Goal: Information Seeking & Learning: Check status

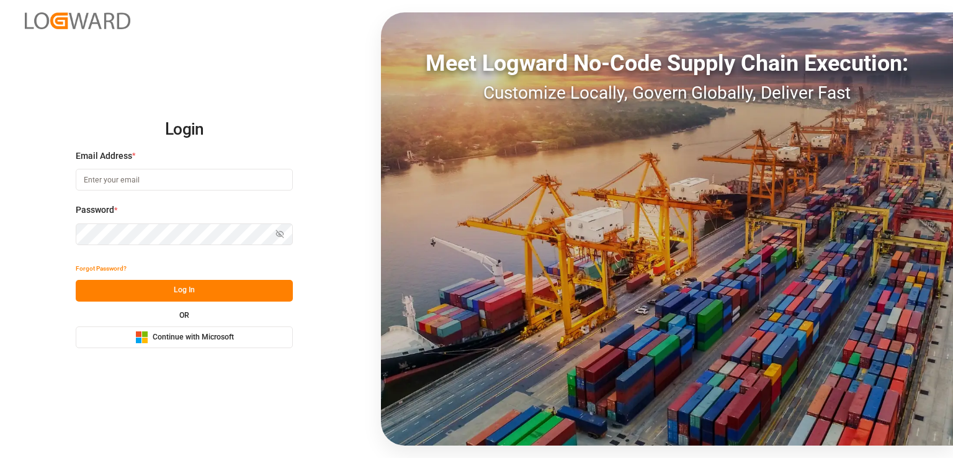
type input "[EMAIL_ADDRESS][PERSON_NAME][DOMAIN_NAME]"
click at [190, 292] on button "Log In" at bounding box center [184, 291] width 217 height 22
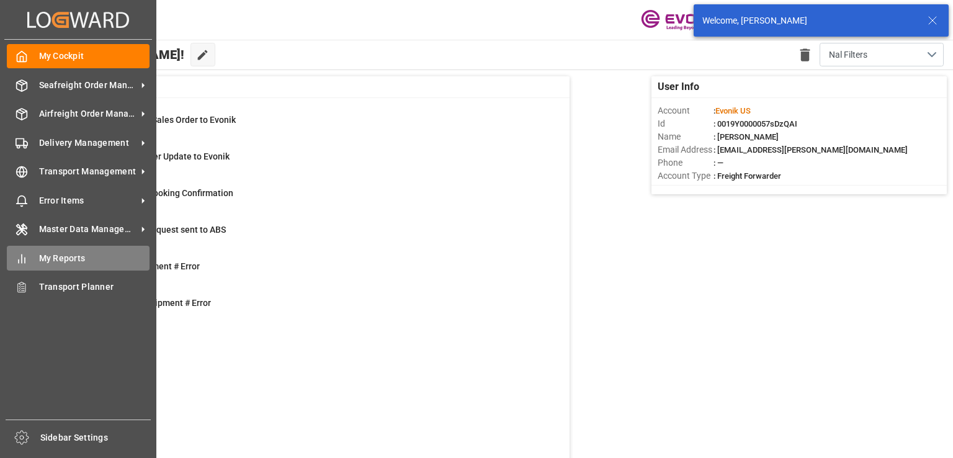
click at [37, 256] on div "My Reports My Reports" at bounding box center [78, 258] width 143 height 24
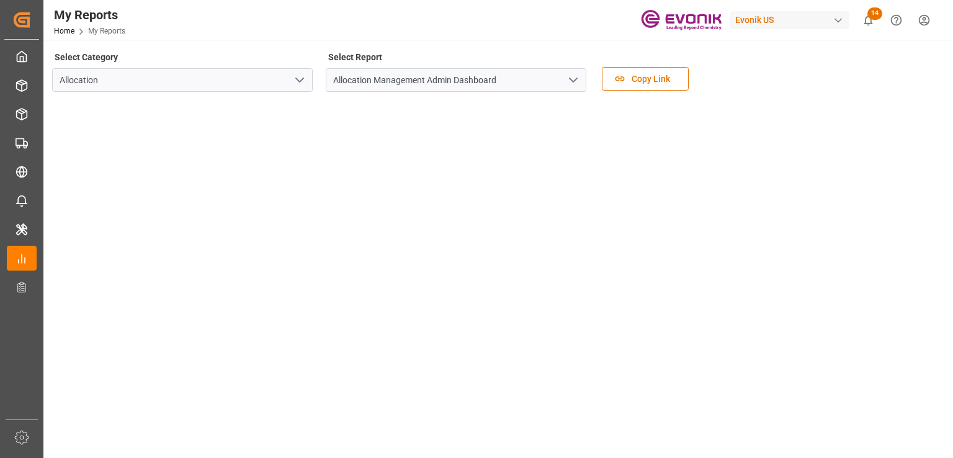
click at [301, 76] on icon "open menu" at bounding box center [299, 80] width 15 height 15
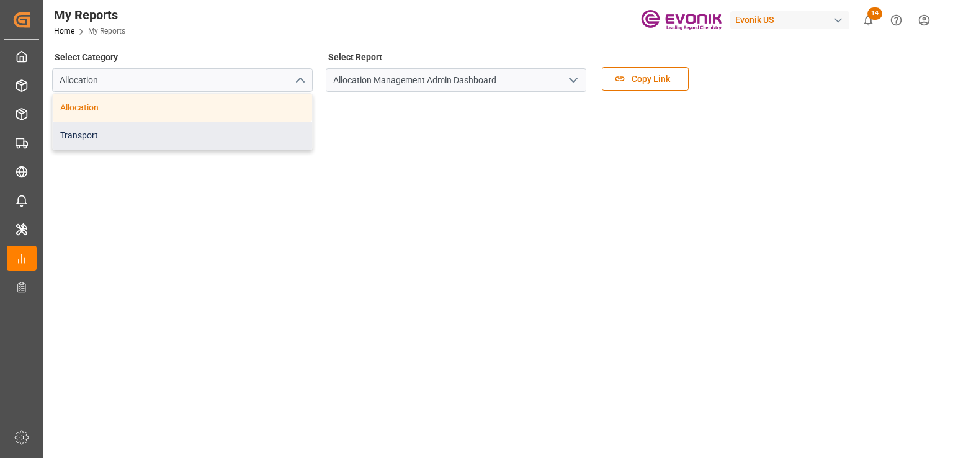
click at [123, 135] on div "Transport" at bounding box center [182, 136] width 259 height 28
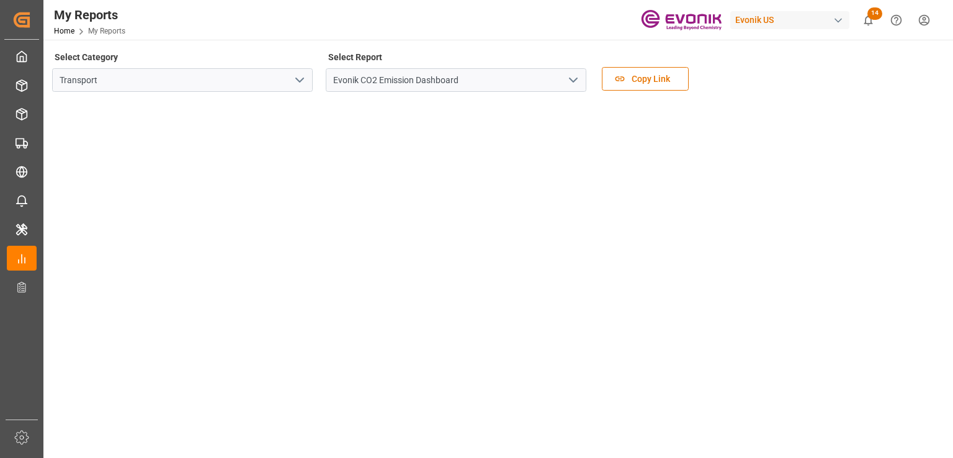
click at [574, 78] on icon "open menu" at bounding box center [573, 80] width 15 height 15
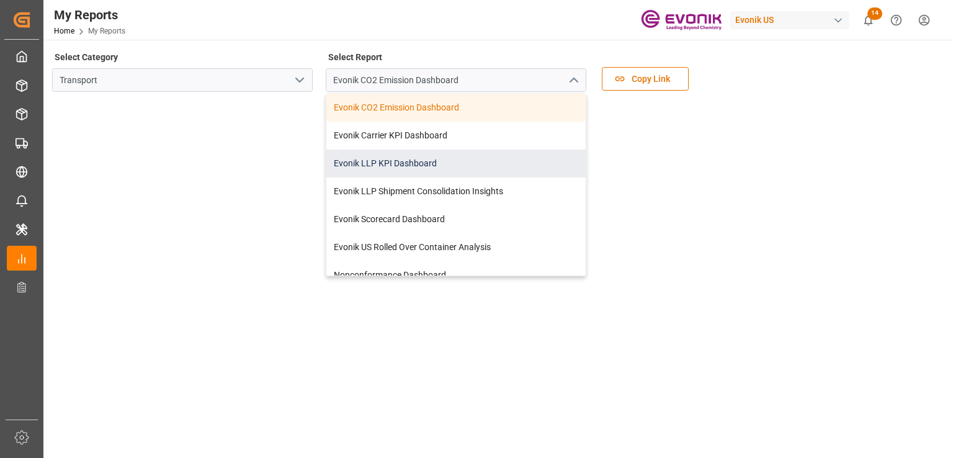
click at [380, 163] on div "Evonik LLP KPI Dashboard" at bounding box center [455, 164] width 259 height 28
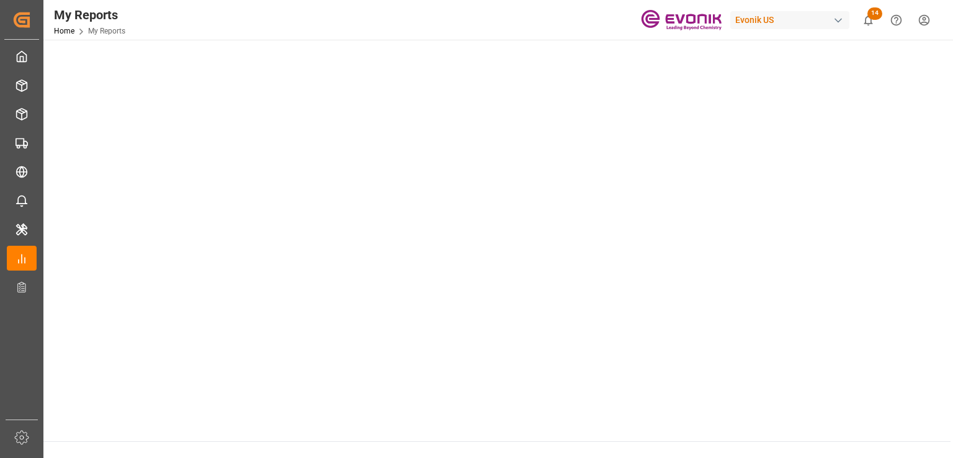
scroll to position [695, 0]
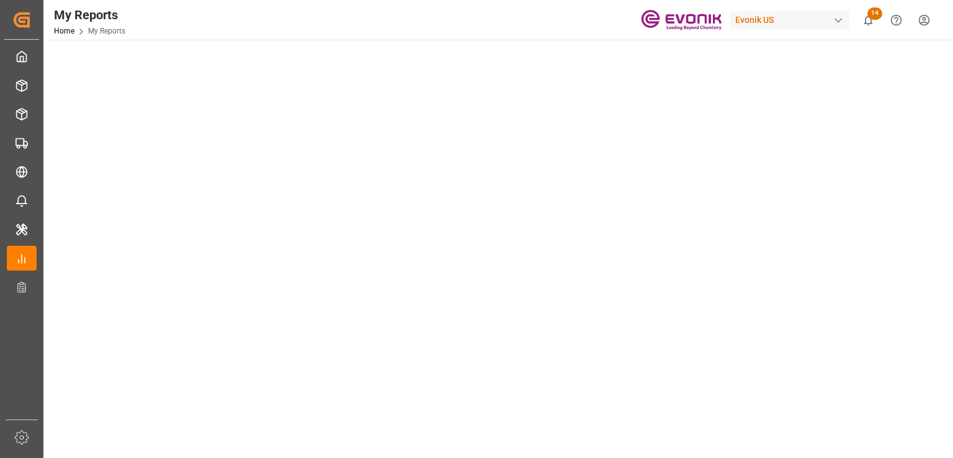
scroll to position [124, 0]
click at [948, 110] on main "Select Category Transport Select Report Evonik LLP KPI Dashboard Copy Link" at bounding box center [496, 432] width 907 height 1017
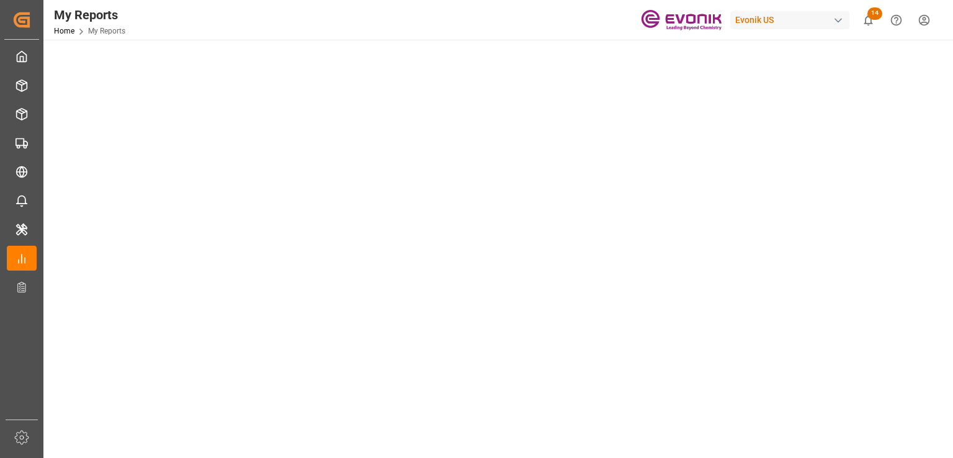
scroll to position [372, 0]
click at [943, 224] on main "Select Category Transport Select Report Evonik LLP KPI Dashboard Copy Link" at bounding box center [496, 184] width 907 height 1017
click at [938, 224] on tableau-viz at bounding box center [496, 225] width 887 height 963
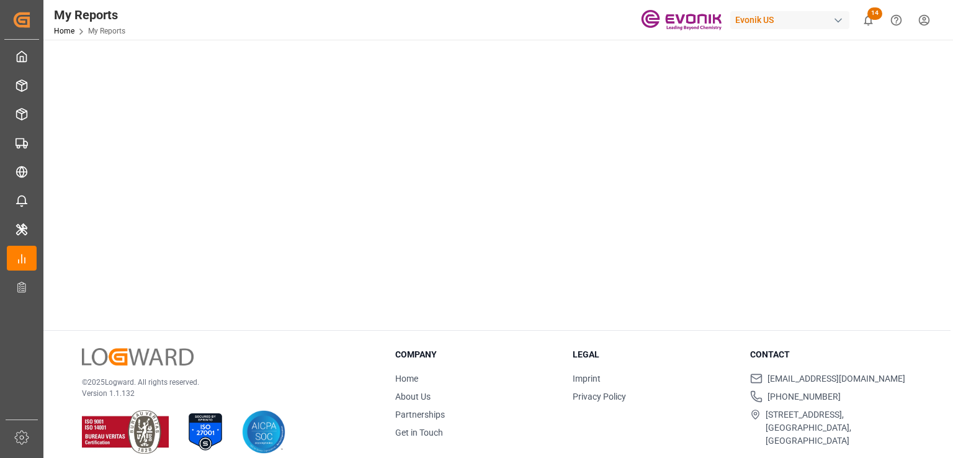
click at [496, 363] on div "Company Home About Us Partnerships Get in Touch" at bounding box center [476, 397] width 162 height 99
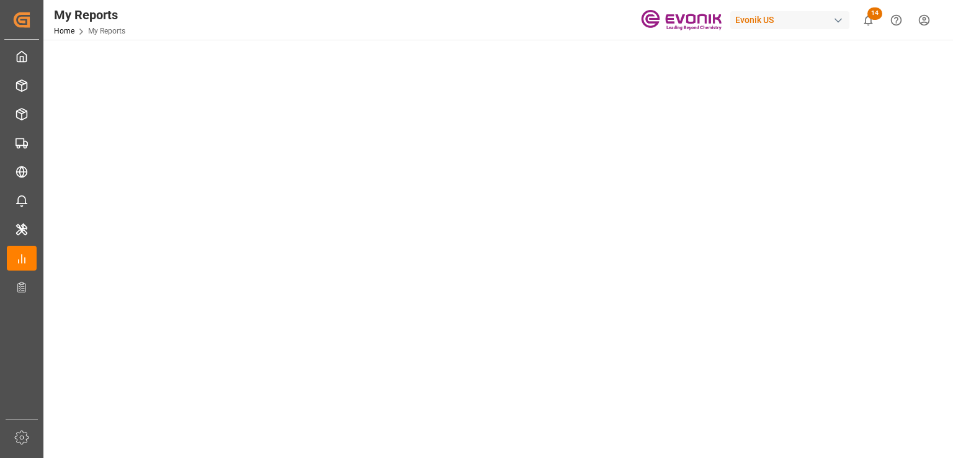
scroll to position [137, 0]
click at [948, 264] on main "Select Category Transport Select Report Evonik LLP KPI Dashboard Copy Link" at bounding box center [496, 419] width 907 height 1017
drag, startPoint x: 928, startPoint y: 218, endPoint x: 918, endPoint y: 216, distance: 10.2
click at [928, 218] on tableau-viz at bounding box center [496, 384] width 887 height 963
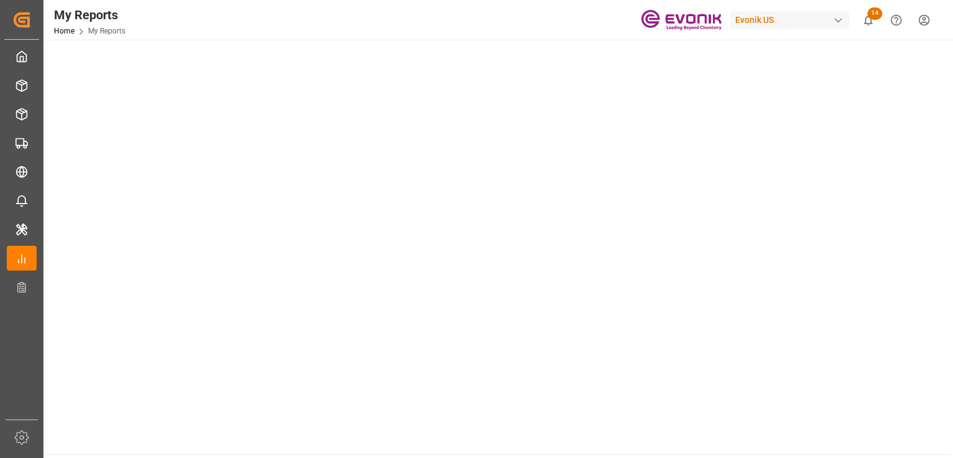
scroll to position [757, 0]
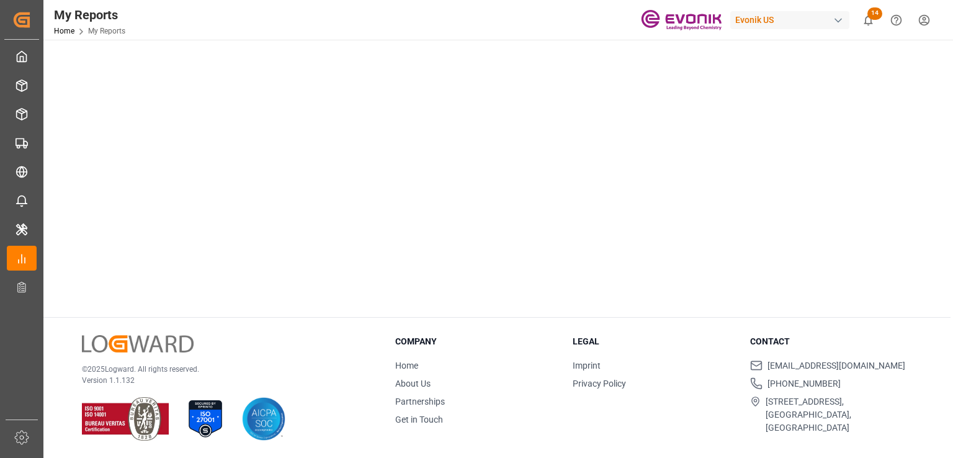
click at [504, 323] on div "© 2025 Logward. All rights reserved. Version 1.1.132 Company Home About Us Part…" at bounding box center [496, 388] width 907 height 141
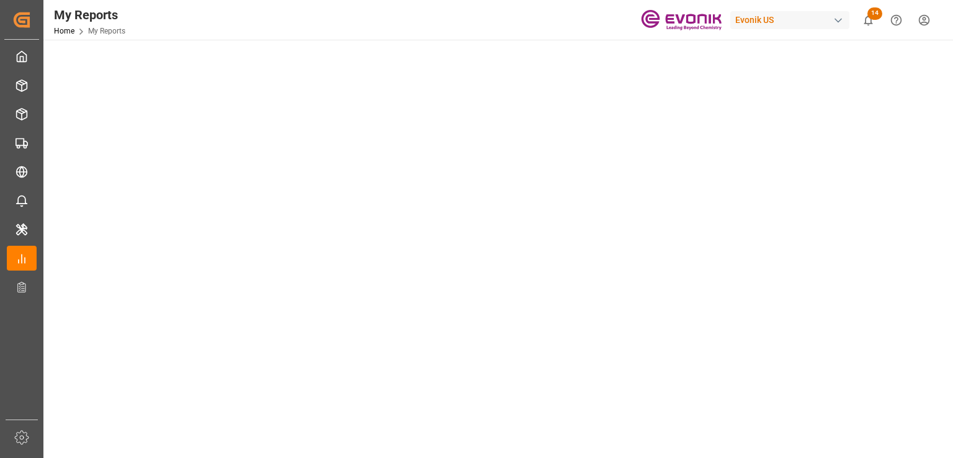
scroll to position [372, 0]
click at [937, 206] on tableau-viz at bounding box center [496, 211] width 887 height 963
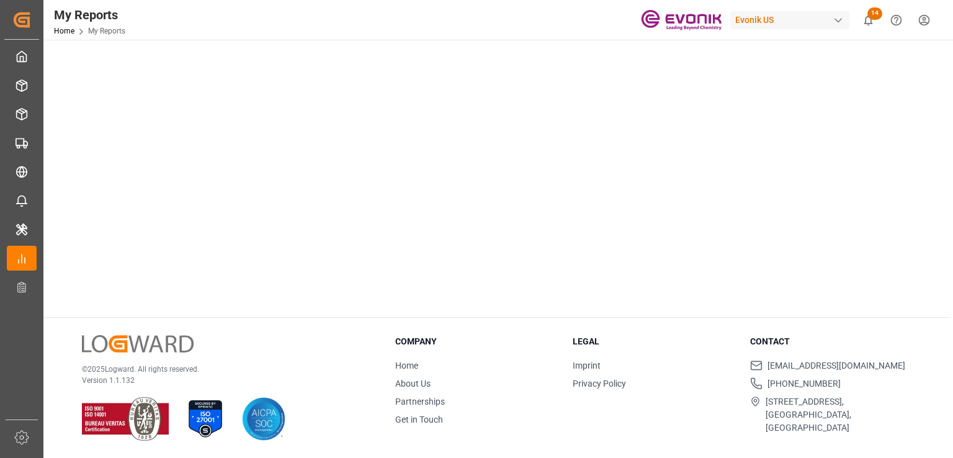
click at [710, 329] on div "© 2025 Logward. All rights reserved. Version 1.1.132 Company Home About Us Part…" at bounding box center [496, 388] width 907 height 141
click at [861, 332] on div "© 2025 Logward. All rights reserved. Version 1.1.132 Company Home About Us Part…" at bounding box center [496, 388] width 907 height 141
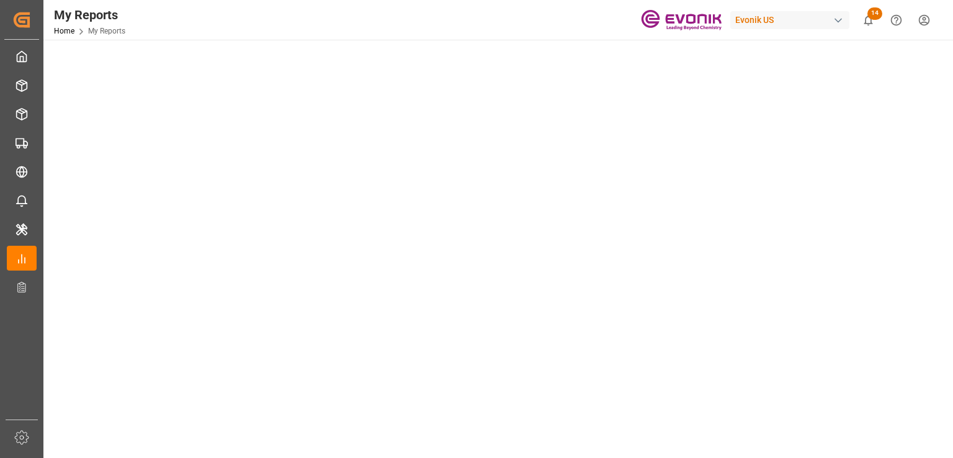
scroll to position [62, 0]
click at [938, 212] on tableau-viz at bounding box center [496, 397] width 887 height 963
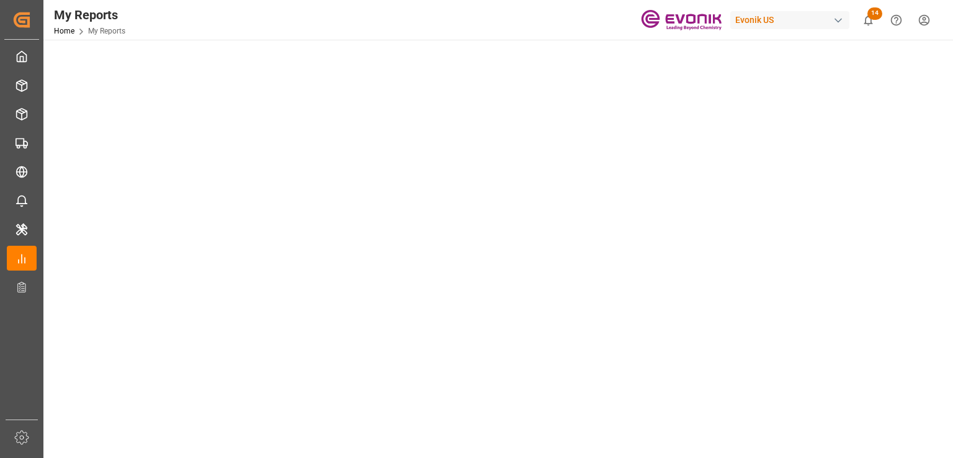
click at [927, 205] on tableau-viz at bounding box center [496, 397] width 887 height 963
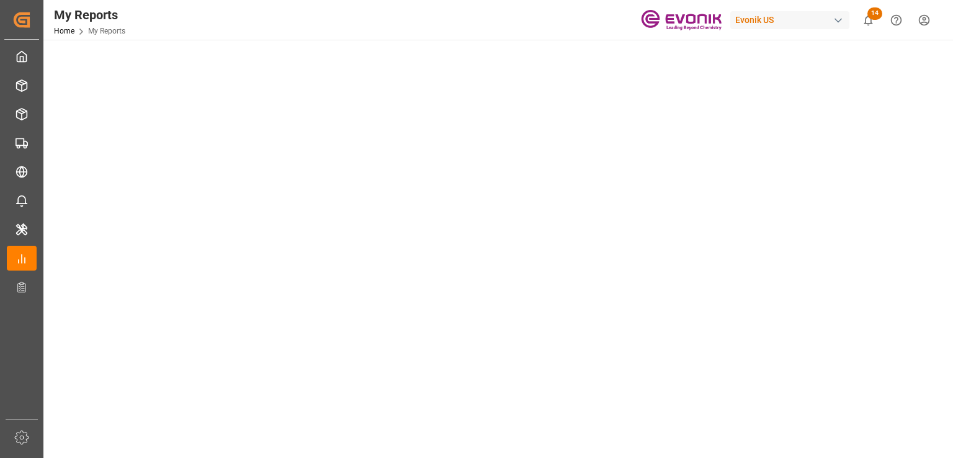
scroll to position [434, 0]
click at [934, 154] on tableau-viz at bounding box center [496, 148] width 887 height 963
click at [925, 157] on tableau-viz at bounding box center [496, 148] width 887 height 963
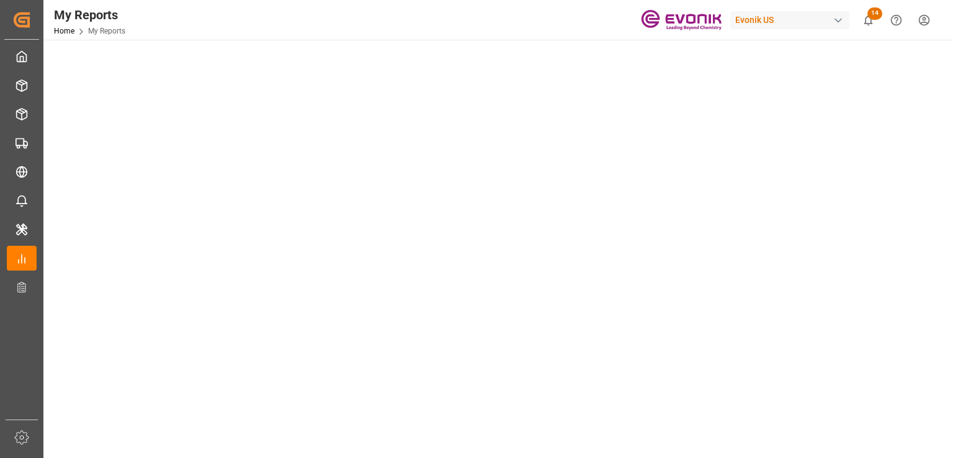
scroll to position [62, 0]
